Goal: Task Accomplishment & Management: Complete application form

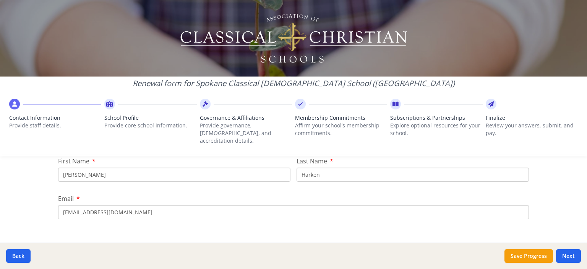
scroll to position [102, 0]
click at [568, 254] on button "Next" at bounding box center [568, 256] width 25 height 14
type input "[PHONE_NUMBER]"
type input "6.5"
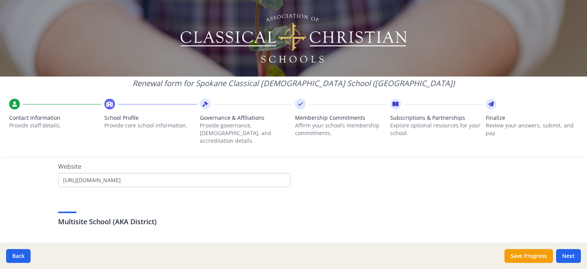
scroll to position [312, 0]
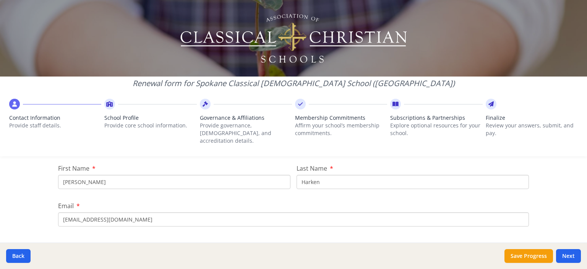
scroll to position [102, 0]
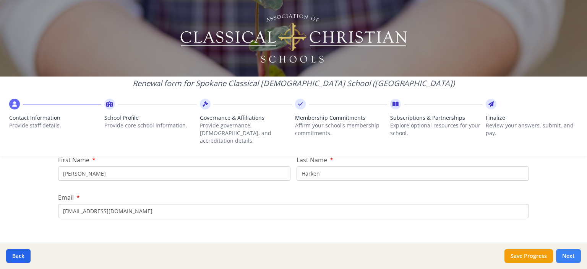
click at [567, 256] on button "Next" at bounding box center [568, 256] width 25 height 14
type input "[PHONE_NUMBER]"
type input "6.5"
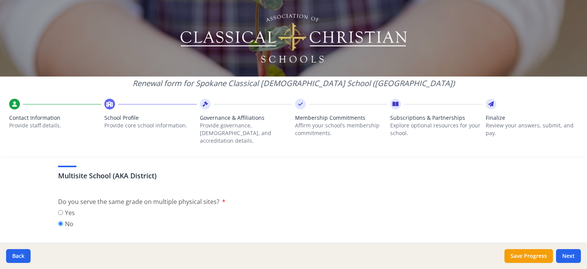
scroll to position [354, 0]
click at [571, 256] on button "Next" at bounding box center [568, 256] width 25 height 14
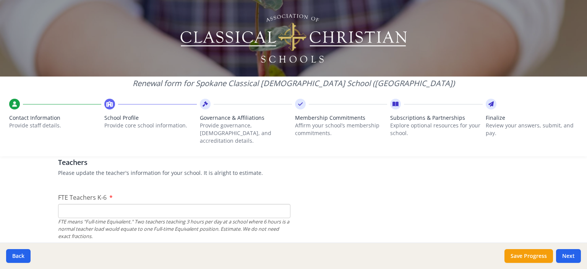
scroll to position [463, 0]
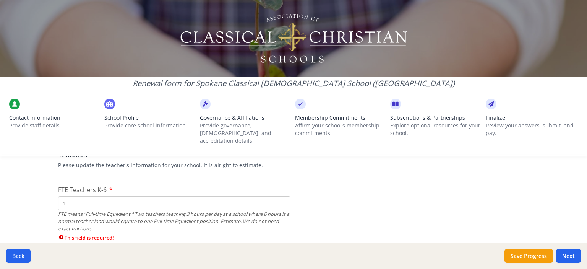
click at [282, 196] on input "1" at bounding box center [174, 203] width 232 height 14
click at [282, 196] on input "2" at bounding box center [174, 203] width 232 height 14
click at [282, 196] on input "3" at bounding box center [174, 203] width 232 height 14
click at [282, 196] on input "4" at bounding box center [174, 203] width 232 height 14
click at [282, 196] on input "5" at bounding box center [174, 203] width 232 height 14
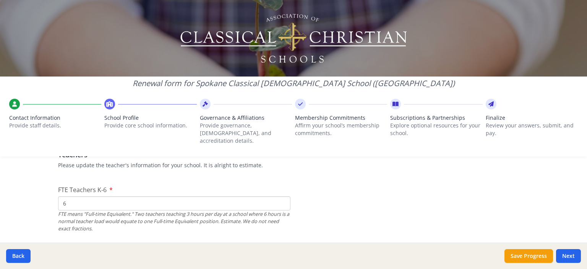
click at [282, 196] on input "6" at bounding box center [174, 203] width 232 height 14
click at [282, 196] on input "7" at bounding box center [174, 203] width 232 height 14
type input "8"
click at [282, 196] on input "8" at bounding box center [174, 203] width 232 height 14
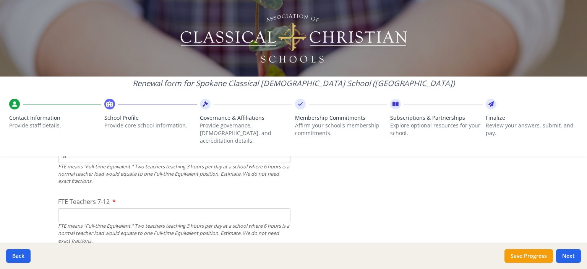
scroll to position [520, 0]
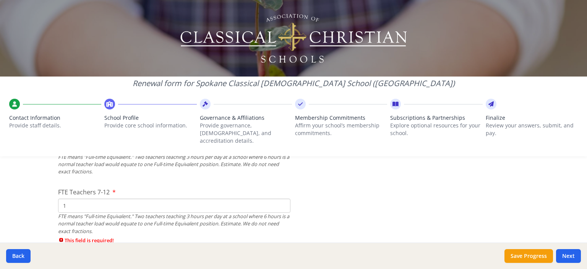
click at [281, 198] on input "1" at bounding box center [174, 205] width 232 height 14
click at [281, 198] on input "2" at bounding box center [174, 205] width 232 height 14
click at [281, 198] on input "3" at bounding box center [174, 205] width 232 height 14
click at [281, 198] on input "4" at bounding box center [174, 205] width 232 height 14
click at [281, 198] on input "5" at bounding box center [174, 205] width 232 height 14
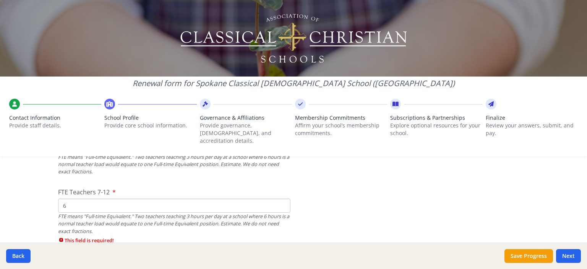
click at [281, 198] on input "6" at bounding box center [174, 205] width 232 height 14
click at [281, 198] on input "7" at bounding box center [174, 205] width 232 height 14
type input "8"
click at [281, 198] on input "8" at bounding box center [174, 205] width 232 height 14
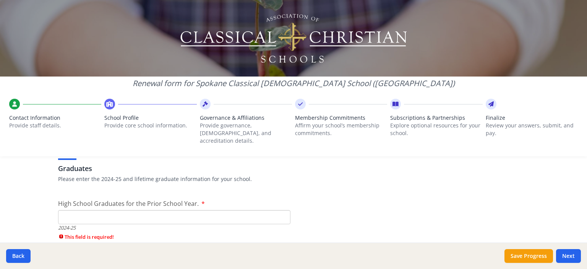
scroll to position [1081, 0]
click at [280, 210] on input "1" at bounding box center [174, 217] width 232 height 14
click at [280, 210] on input "2" at bounding box center [174, 217] width 232 height 14
click at [280, 210] on input "3" at bounding box center [174, 217] width 232 height 14
click at [280, 210] on input "7" at bounding box center [174, 217] width 232 height 14
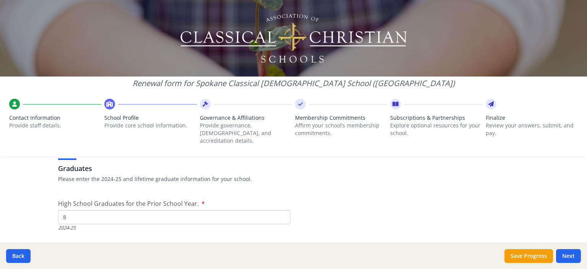
click at [280, 210] on input "8" at bounding box center [174, 217] width 232 height 14
click at [280, 210] on input "9" at bounding box center [174, 217] width 232 height 14
click at [280, 210] on input "10" at bounding box center [174, 217] width 232 height 14
click at [280, 210] on input "11" at bounding box center [174, 217] width 232 height 14
click at [280, 210] on input "12" at bounding box center [174, 217] width 232 height 14
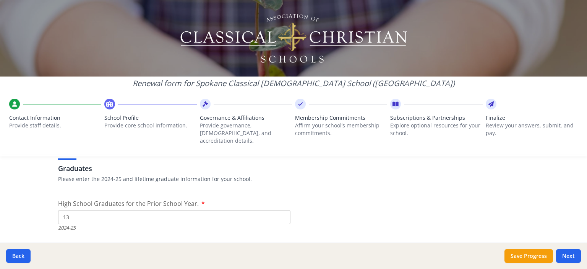
click at [280, 210] on input "13" at bounding box center [174, 217] width 232 height 14
click at [280, 210] on input "14" at bounding box center [174, 217] width 232 height 14
click at [280, 210] on input "15" at bounding box center [174, 217] width 232 height 14
click at [280, 210] on input "16" at bounding box center [174, 217] width 232 height 14
click at [280, 210] on input "17" at bounding box center [174, 217] width 232 height 14
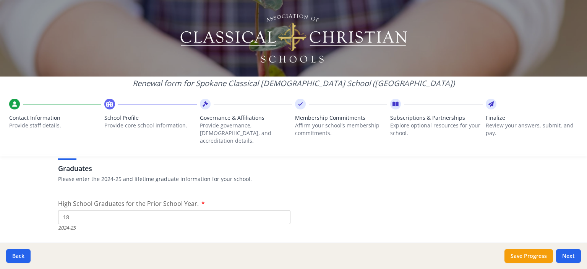
click at [280, 210] on input "18" at bounding box center [174, 217] width 232 height 14
click at [280, 210] on input "19" at bounding box center [174, 217] width 232 height 14
type input "20"
click at [280, 210] on input "20" at bounding box center [174, 217] width 232 height 14
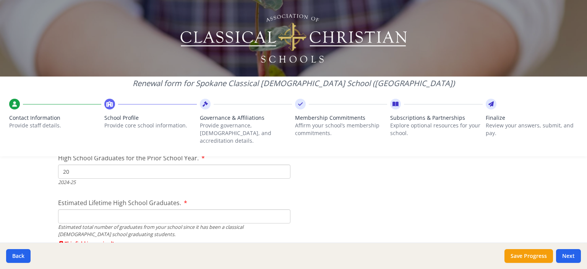
scroll to position [1127, 0]
click at [67, 209] on input "Estimated Lifetime High School Graduates." at bounding box center [174, 216] width 232 height 14
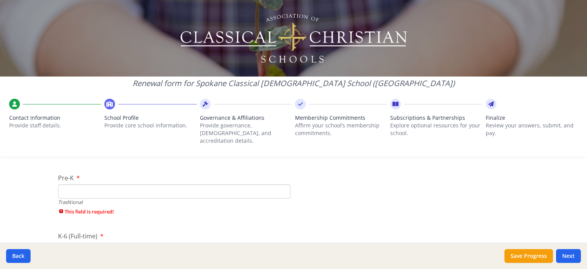
scroll to position [1633, 0]
type input "79"
click at [65, 182] on input "Pre-K" at bounding box center [174, 189] width 232 height 14
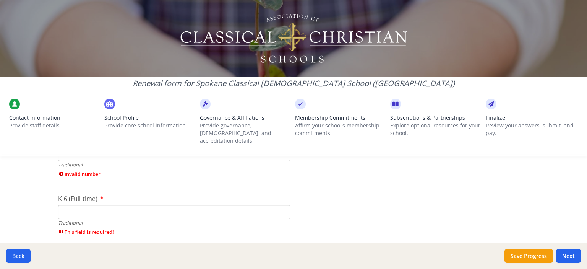
click at [62, 205] on input "K-6 (Full-time)" at bounding box center [174, 212] width 232 height 14
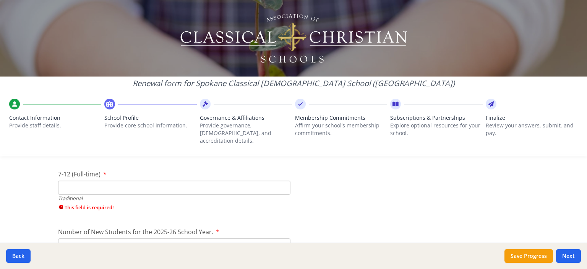
scroll to position [1738, 0]
type input "129"
click at [61, 180] on input "7-12 (Full-time)" at bounding box center [174, 187] width 232 height 14
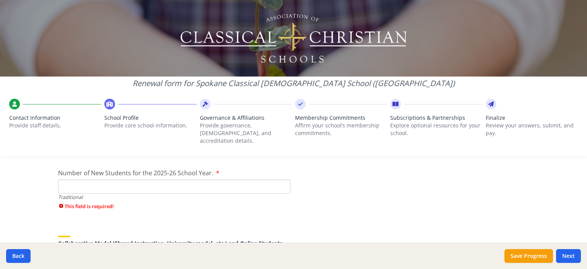
scroll to position [1785, 0]
type input "120"
click at [62, 178] on input "Number of New Students for the 2025-26 School Year." at bounding box center [174, 185] width 232 height 14
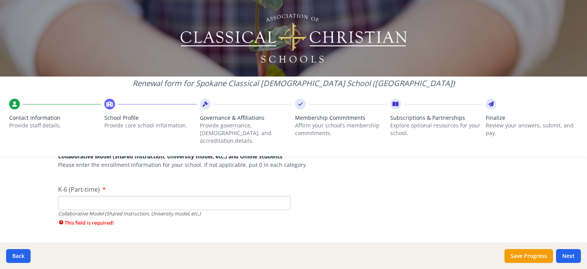
scroll to position [1866, 0]
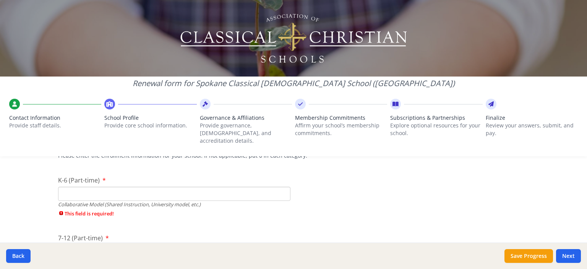
type input "31"
click at [64, 187] on input "K-6 (Part-time)" at bounding box center [174, 194] width 232 height 14
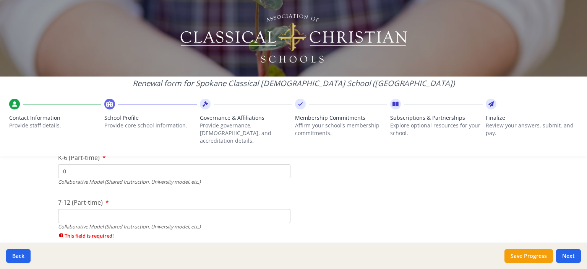
scroll to position [1895, 0]
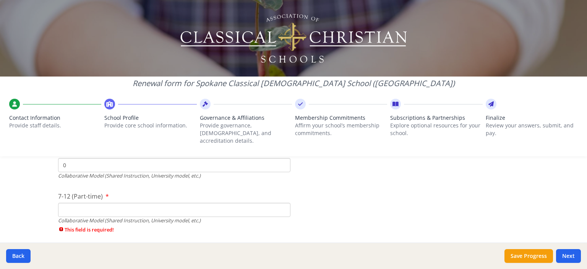
type input "0"
click at [65, 203] on input "7-12 (Part-time)" at bounding box center [174, 210] width 232 height 14
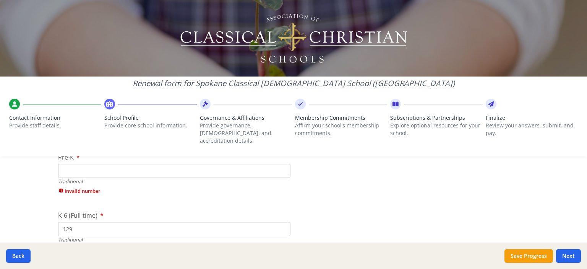
scroll to position [1634, 0]
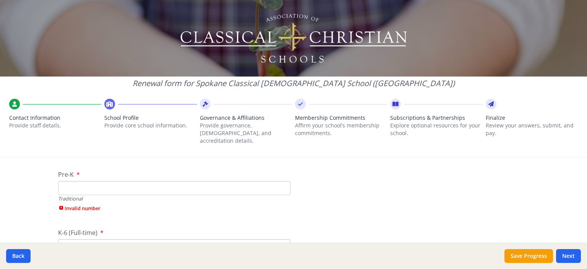
type input "1"
click at [70, 181] on input "Pre-K" at bounding box center [174, 188] width 232 height 14
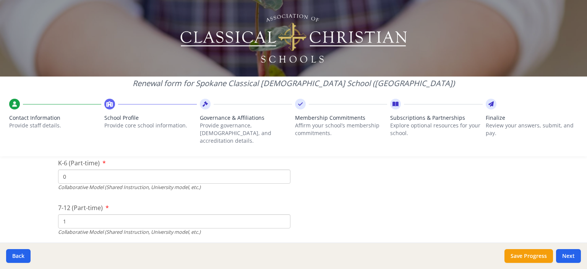
scroll to position [1875, 0]
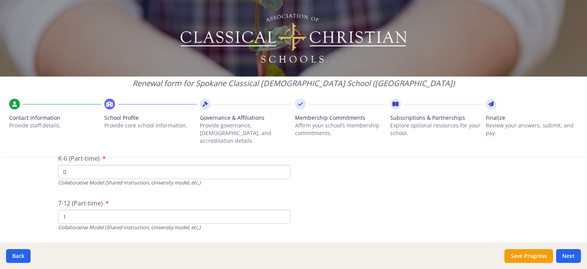
type input "0"
drag, startPoint x: 66, startPoint y: 209, endPoint x: 60, endPoint y: 208, distance: 5.8
click at [60, 210] on input "1" at bounding box center [174, 217] width 232 height 14
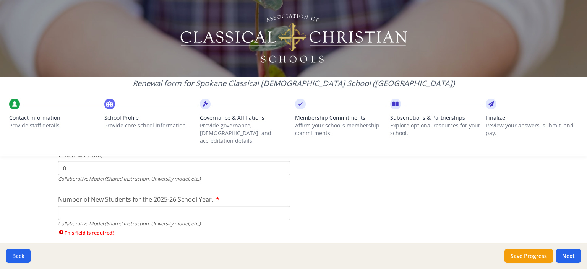
type input "0"
click at [63, 206] on input "Number of New Students for the 2025-26 School Year." at bounding box center [174, 213] width 232 height 14
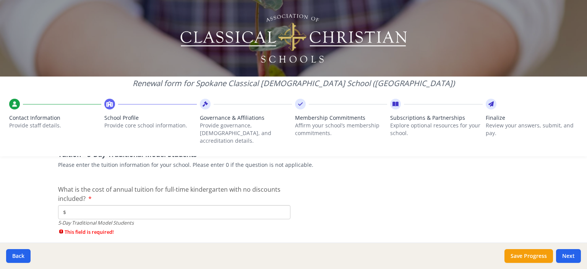
scroll to position [2034, 0]
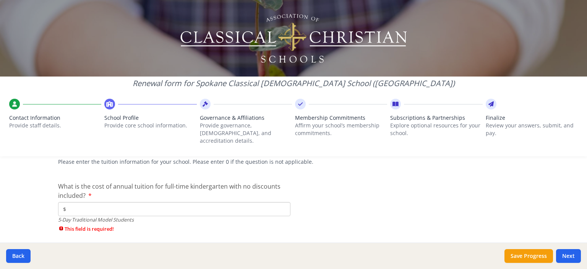
type input "0"
click at [68, 202] on input "$" at bounding box center [174, 209] width 232 height 14
type input "$5 200"
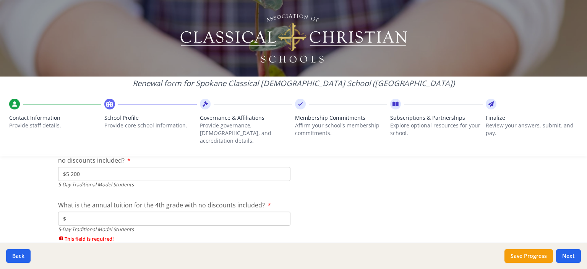
scroll to position [2124, 0]
type input "$5 200"
click at [68, 210] on input "$" at bounding box center [174, 217] width 232 height 14
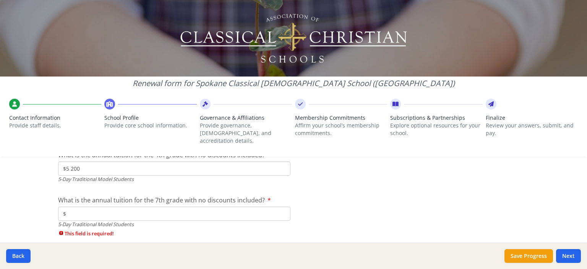
scroll to position [2174, 0]
type input "$5 200"
click at [70, 205] on input "$" at bounding box center [174, 212] width 232 height 14
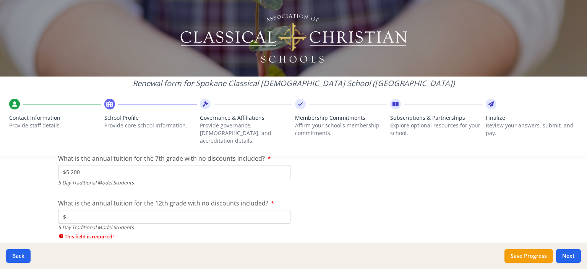
scroll to position [2222, 0]
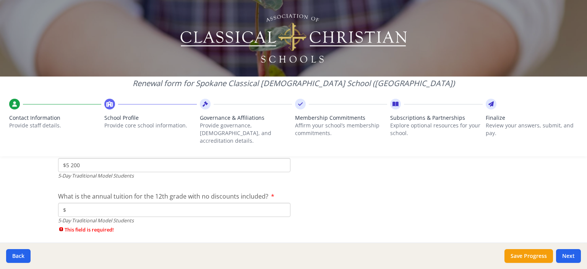
type input "$5 200"
click at [73, 203] on input "$" at bounding box center [174, 210] width 232 height 14
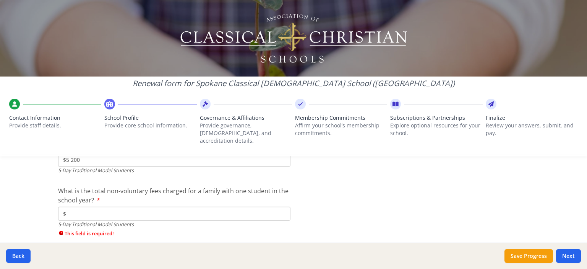
scroll to position [2274, 0]
type input "$5 200"
click at [73, 204] on input "$" at bounding box center [174, 211] width 232 height 14
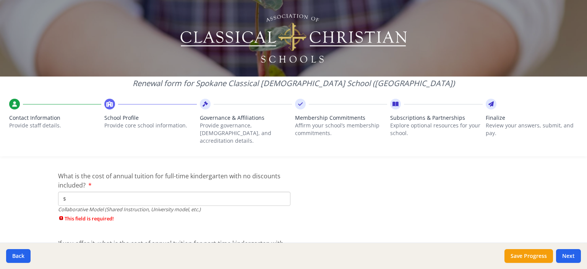
scroll to position [2397, 0]
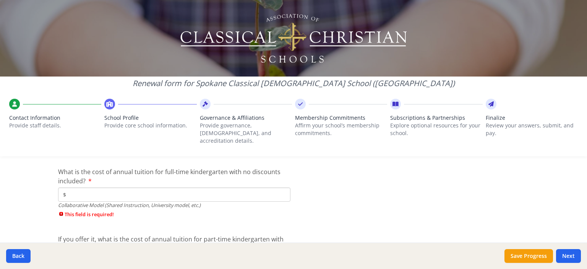
type input "$1 000"
click at [77, 188] on input "$" at bounding box center [174, 194] width 232 height 14
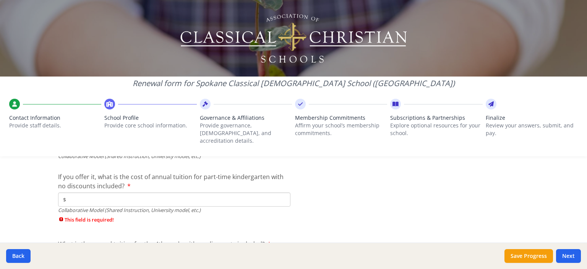
scroll to position [2447, 0]
type input "$0"
click at [72, 192] on input "$" at bounding box center [174, 199] width 232 height 14
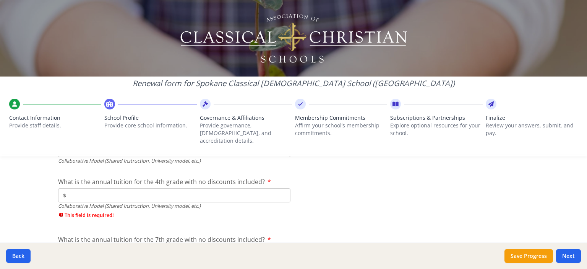
scroll to position [2496, 0]
type input "$0"
click at [67, 187] on input "$" at bounding box center [174, 194] width 232 height 14
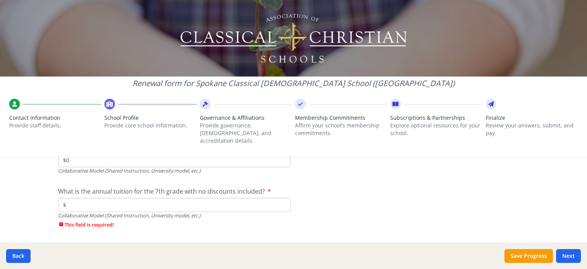
scroll to position [2534, 0]
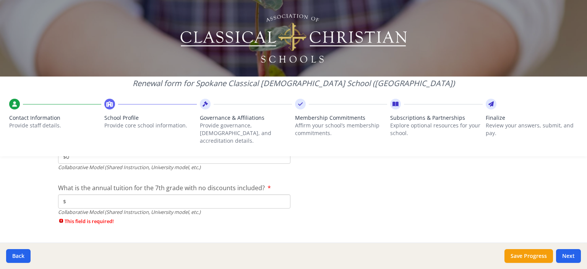
type input "$0"
click at [69, 194] on input "$" at bounding box center [174, 201] width 232 height 14
type input "$0"
click at [71, 193] on input "$" at bounding box center [174, 200] width 232 height 14
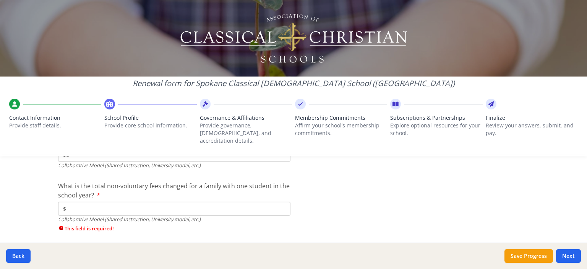
scroll to position [2626, 0]
type input "$0"
click at [74, 201] on input "$" at bounding box center [174, 208] width 232 height 14
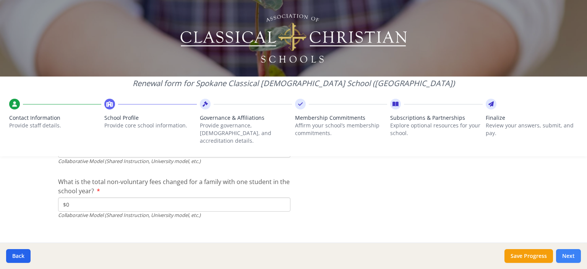
type input "$0"
click at [570, 253] on button "Next" at bounding box center [568, 256] width 25 height 14
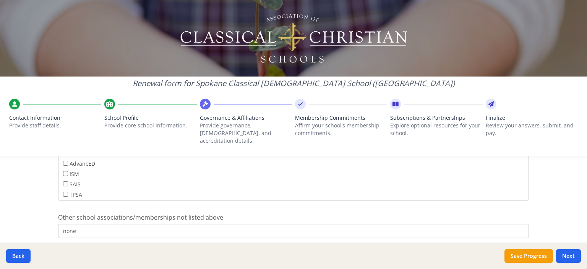
scroll to position [539, 0]
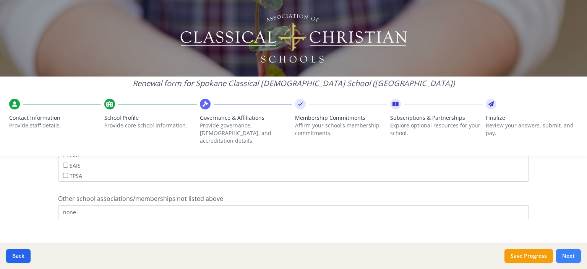
click at [566, 253] on button "Next" at bounding box center [568, 256] width 25 height 14
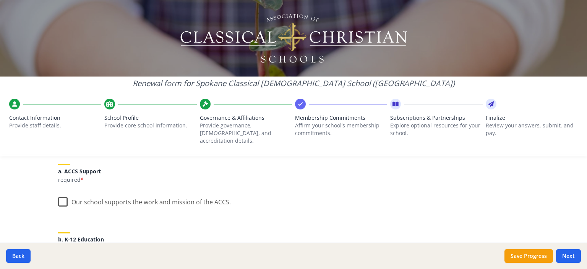
scroll to position [98, 0]
click at [63, 193] on label "Our school supports the work and mission of the ACCS." at bounding box center [144, 199] width 173 height 16
click at [0, 0] on input "Our school supports the work and mission of the ACCS." at bounding box center [0, 0] width 0 height 0
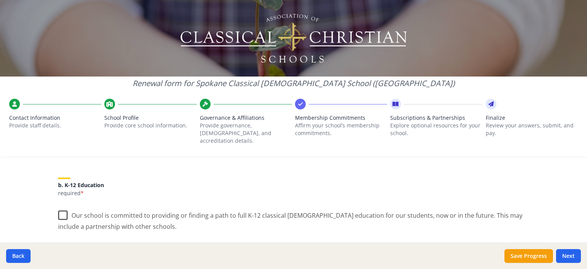
scroll to position [160, 0]
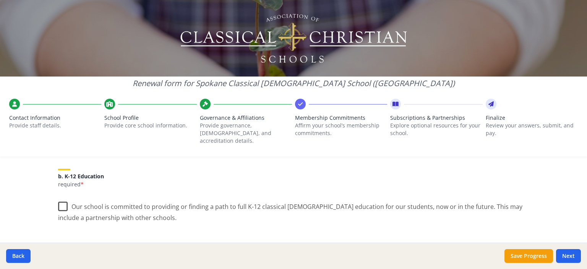
click at [62, 199] on label "Our school is committed to providing or finding a path to full K-12 classical C…" at bounding box center [293, 210] width 471 height 26
click at [0, 0] on input "Our school is committed to providing or finding a path to full K-12 classical C…" at bounding box center [0, 0] width 0 height 0
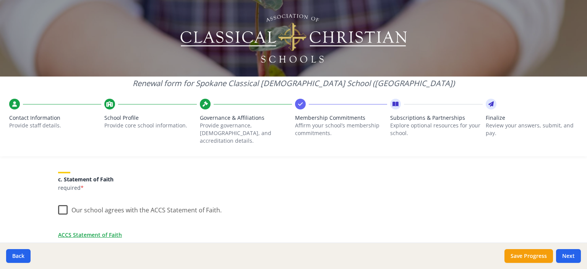
scroll to position [237, 0]
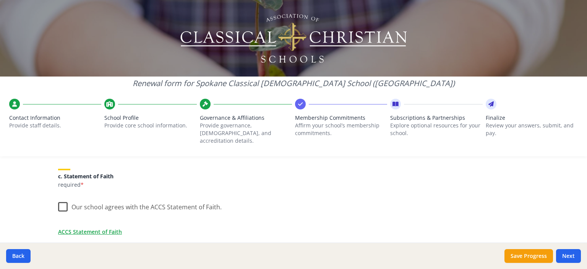
click at [60, 199] on label "Our school agrees with the ACCS Statement of Faith." at bounding box center [140, 205] width 164 height 16
click at [0, 0] on input "Our school agrees with the ACCS Statement of Faith." at bounding box center [0, 0] width 0 height 0
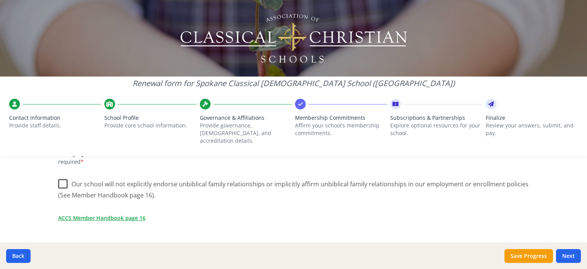
scroll to position [355, 0]
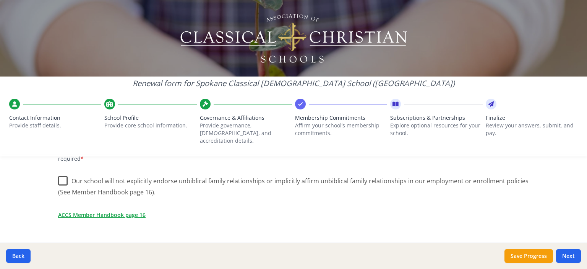
click at [63, 172] on label "Our school will not explicitly endorse unbiblical family relationships or impli…" at bounding box center [293, 184] width 471 height 26
click at [0, 0] on input "Our school will not explicitly endorse unbiblical family relationships or impli…" at bounding box center [0, 0] width 0 height 0
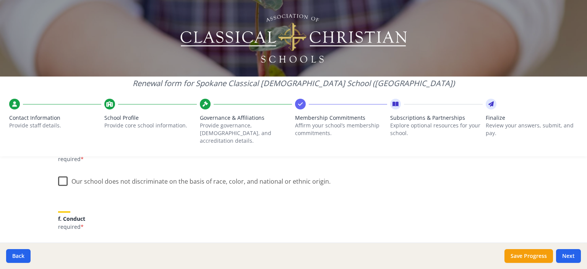
scroll to position [456, 0]
click at [62, 172] on label "Our school does not discriminate on the basis of race, color, and national or e…" at bounding box center [194, 179] width 273 height 16
click at [0, 0] on input "Our school does not discriminate on the basis of race, color, and national or e…" at bounding box center [0, 0] width 0 height 0
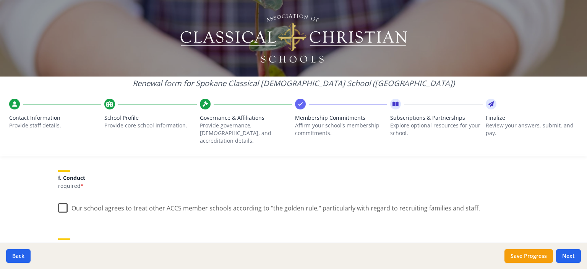
scroll to position [497, 0]
click at [62, 199] on label "Our school agrees to treat other ACCS member schools according to "the golden r…" at bounding box center [269, 206] width 422 height 16
click at [0, 0] on input "Our school agrees to treat other ACCS member schools according to "the golden r…" at bounding box center [0, 0] width 0 height 0
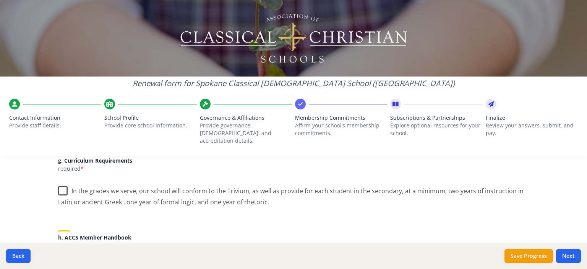
scroll to position [585, 0]
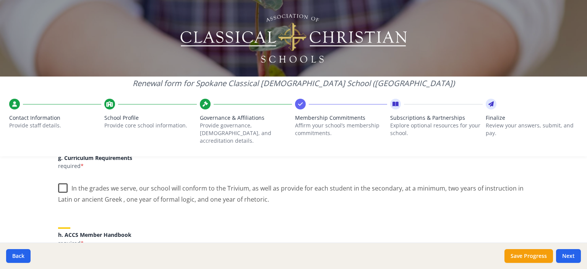
click at [60, 179] on label "In the grades we serve, our school will conform to the Trivium, as well as prov…" at bounding box center [293, 191] width 471 height 26
click at [0, 0] on input "In the grades we serve, our school will conform to the Trivium, as well as prov…" at bounding box center [0, 0] width 0 height 0
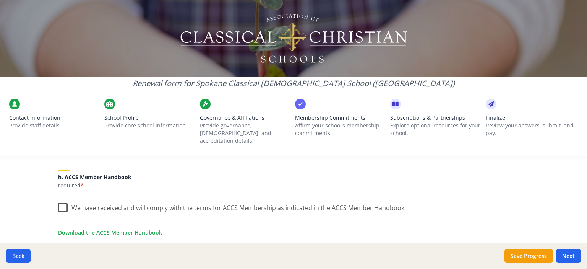
scroll to position [648, 0]
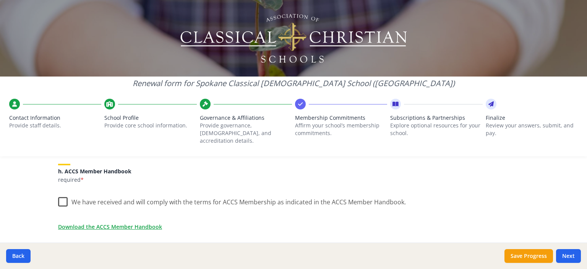
click at [60, 193] on label "We have received and will comply with the terms for ACCS Membership as indicate…" at bounding box center [232, 200] width 348 height 16
click at [0, 0] on input "We have received and will comply with the terms for ACCS Membership as indicate…" at bounding box center [0, 0] width 0 height 0
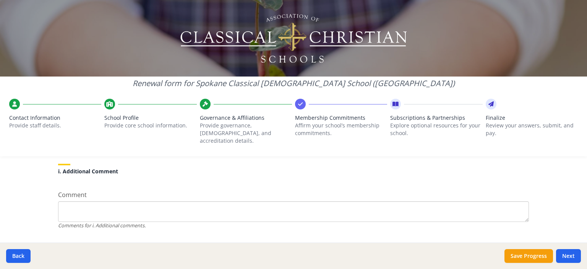
scroll to position [751, 0]
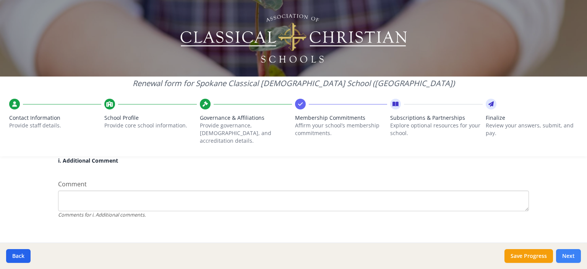
click at [567, 255] on button "Next" at bounding box center [568, 256] width 25 height 14
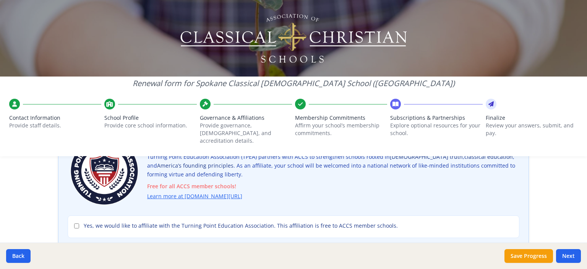
scroll to position [75, 0]
click at [75, 222] on input "Yes, we would like to affiliate with the Turning Point Education Association. T…" at bounding box center [76, 224] width 5 height 5
checkbox input "true"
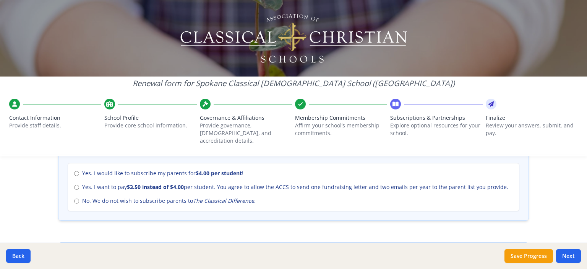
scroll to position [354, 0]
click at [76, 199] on input "No. We do not wish to subscribe parents to The Classical Difference ." at bounding box center [76, 201] width 5 height 5
radio input "true"
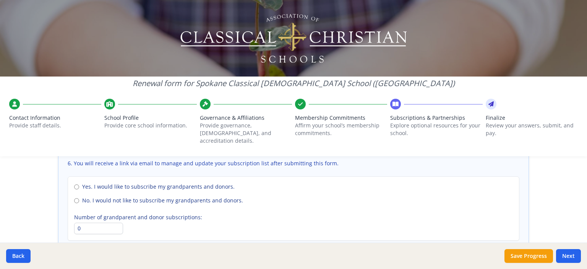
scroll to position [571, 0]
click at [77, 198] on input "No. I would not like to subscribe my grandparents and donors." at bounding box center [76, 200] width 5 height 5
radio input "true"
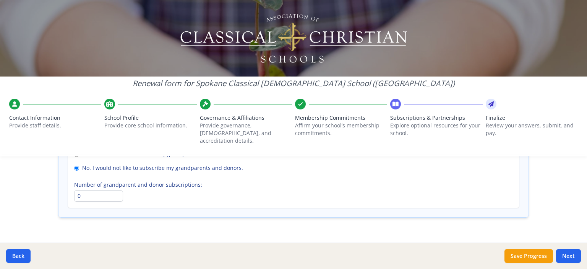
scroll to position [610, 0]
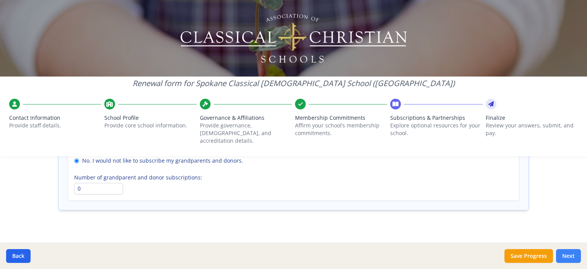
click at [568, 255] on button "Next" at bounding box center [568, 256] width 25 height 14
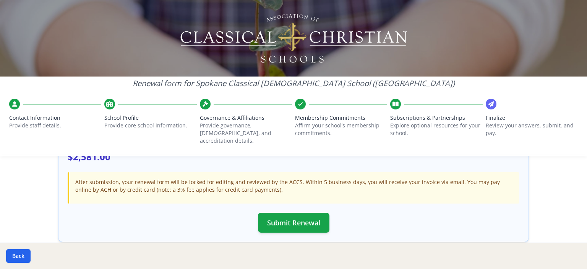
scroll to position [255, 0]
click at [291, 213] on button "Submit Renewal" at bounding box center [293, 223] width 71 height 20
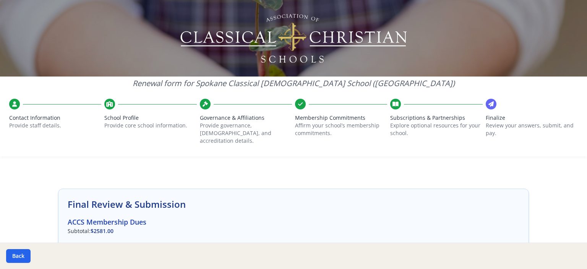
scroll to position [0, 0]
